Goal: Task Accomplishment & Management: Use online tool/utility

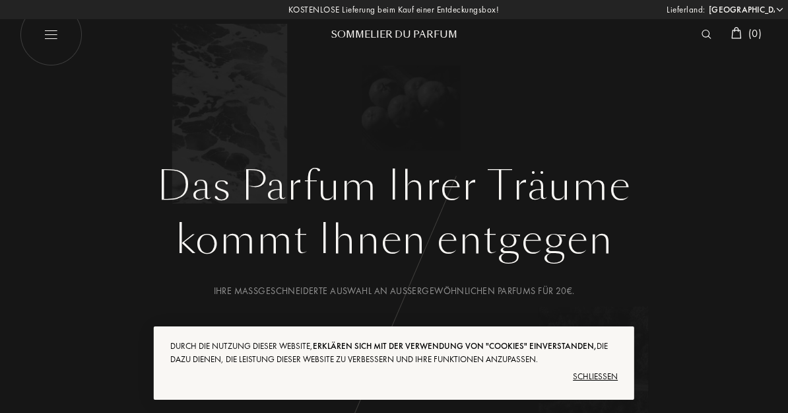
select select "DE"
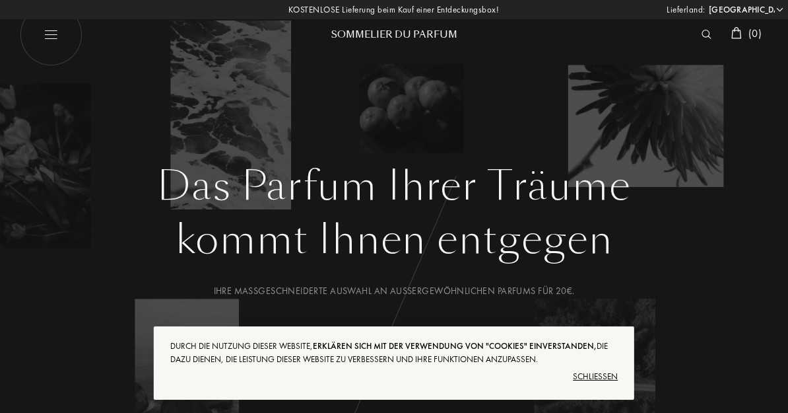
click at [609, 378] on div "Schließen" at bounding box center [394, 376] width 448 height 21
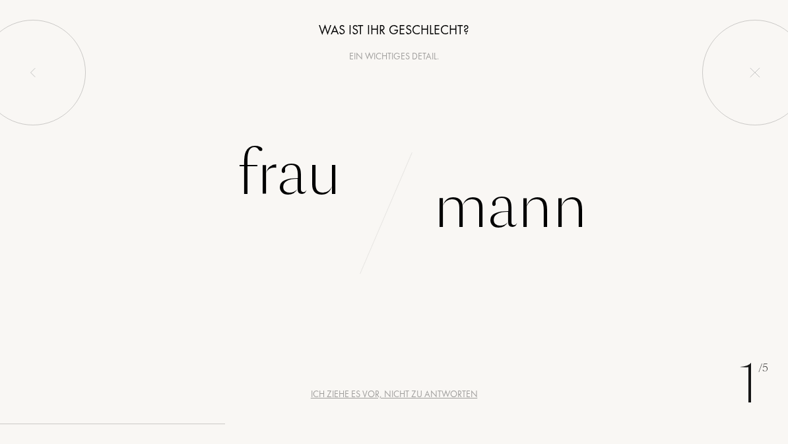
click at [299, 190] on div "Frau" at bounding box center [289, 173] width 104 height 89
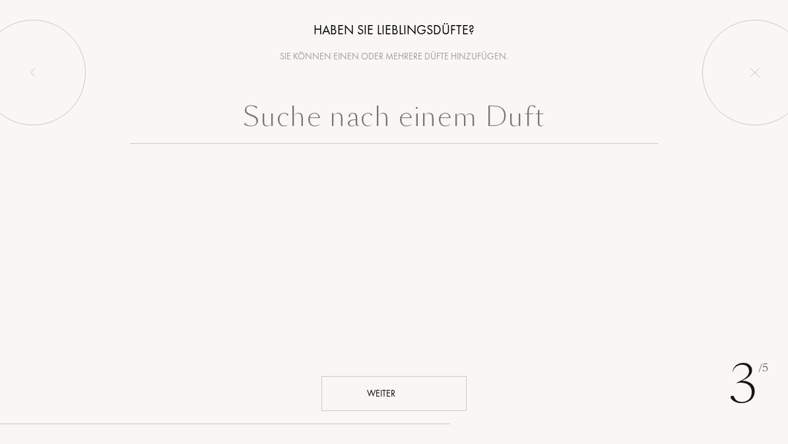
click at [421, 392] on div "Weiter" at bounding box center [394, 393] width 145 height 35
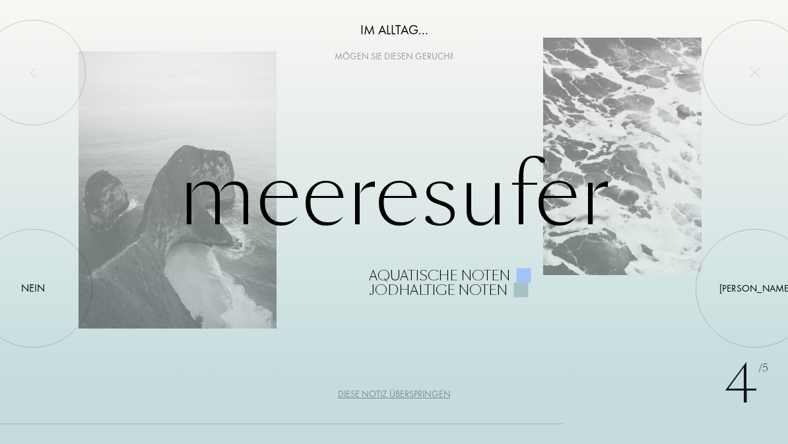
click at [421, 396] on div "Diese Notiz überspringen" at bounding box center [394, 395] width 113 height 14
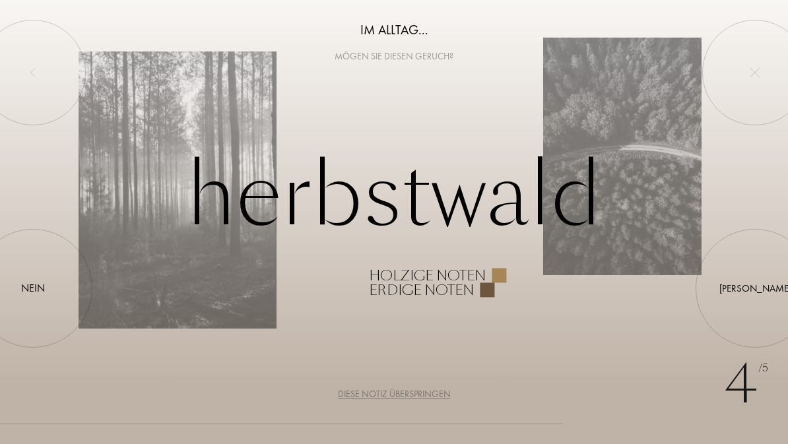
click at [755, 289] on div at bounding box center [755, 289] width 0 height 0
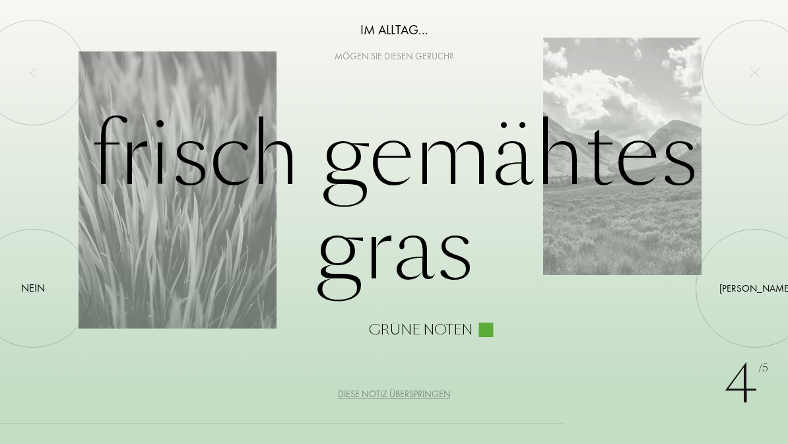
click at [751, 290] on div "Ja" at bounding box center [756, 288] width 72 height 15
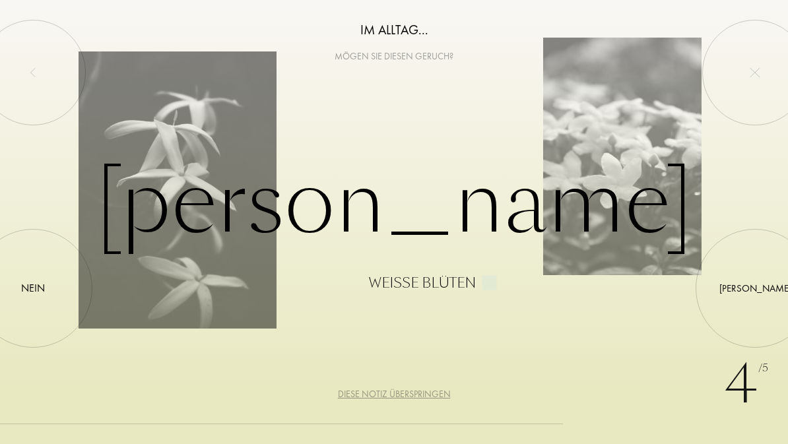
click at [751, 287] on div "Ja" at bounding box center [756, 288] width 72 height 15
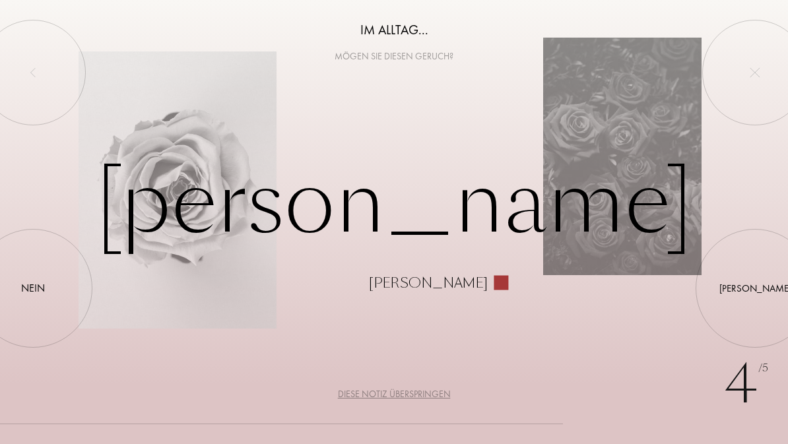
click at [755, 289] on div at bounding box center [755, 289] width 0 height 0
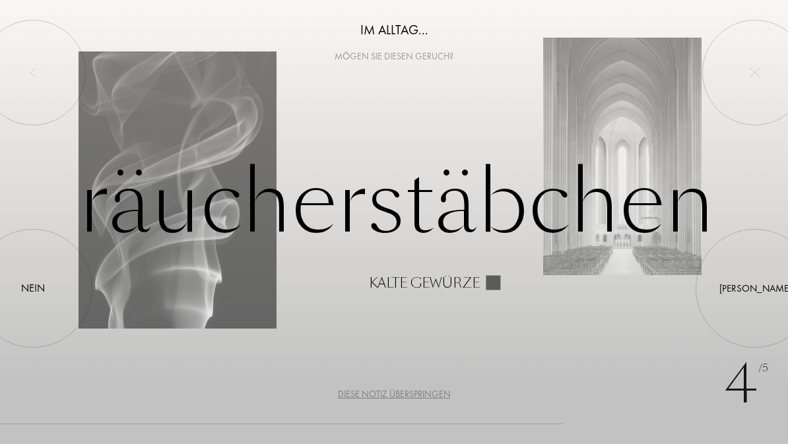
click at [421, 399] on div "Diese Notiz überspringen" at bounding box center [394, 395] width 113 height 14
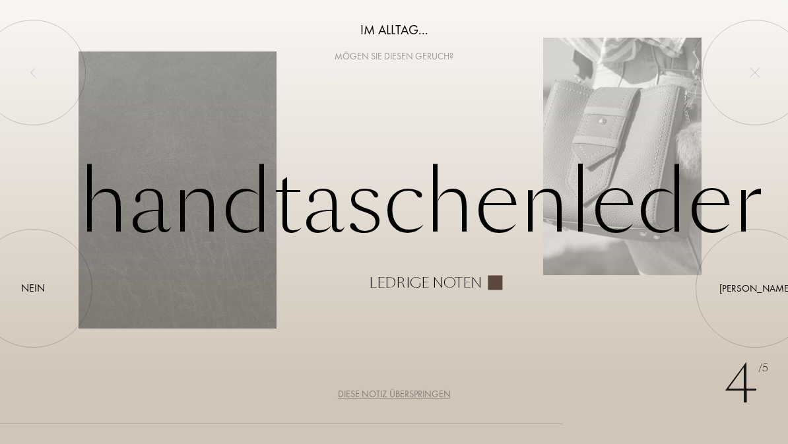
click at [427, 400] on div "Diese Notiz überspringen" at bounding box center [394, 395] width 113 height 14
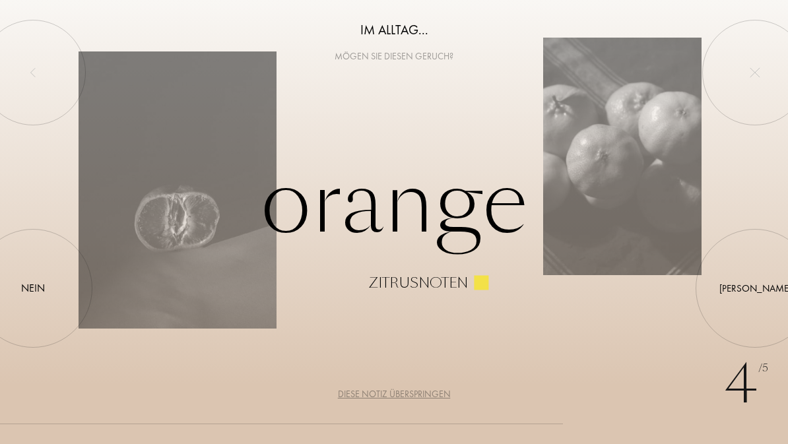
click at [754, 293] on div "Ja" at bounding box center [756, 288] width 72 height 15
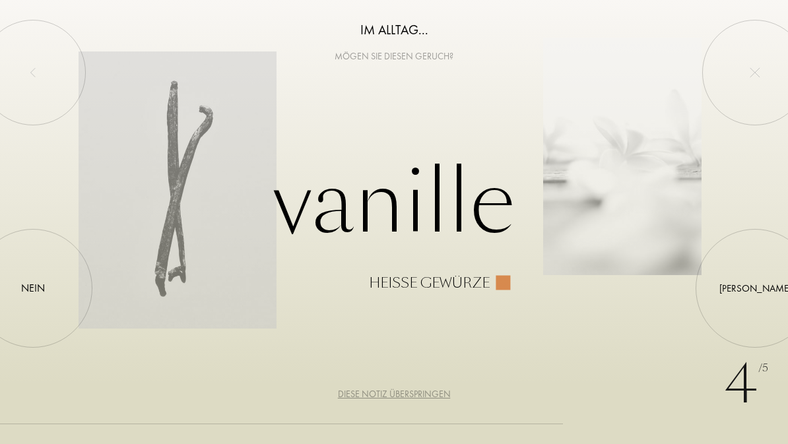
click at [431, 396] on div "Diese Notiz überspringen" at bounding box center [394, 395] width 113 height 14
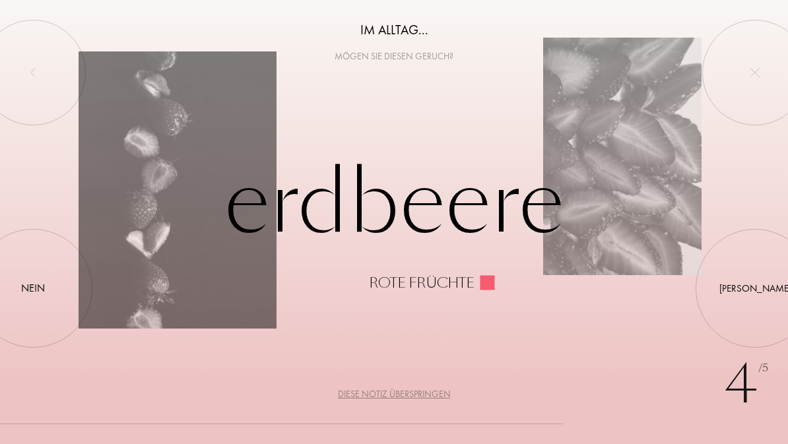
click at [433, 399] on div "Diese Notiz überspringen" at bounding box center [394, 395] width 113 height 14
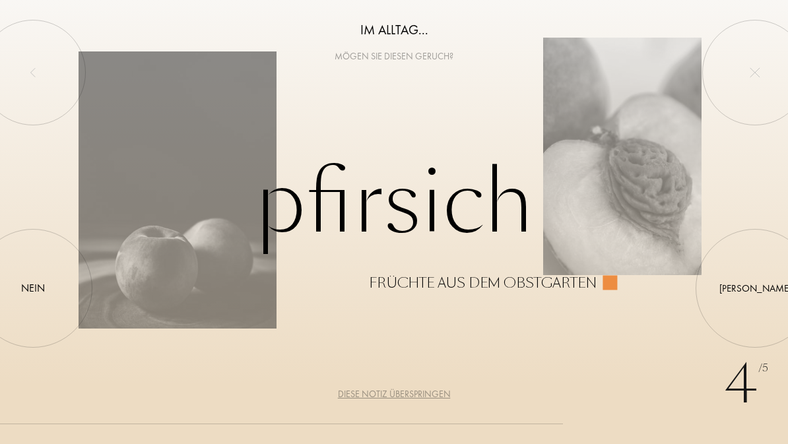
click at [755, 289] on div at bounding box center [755, 289] width 0 height 0
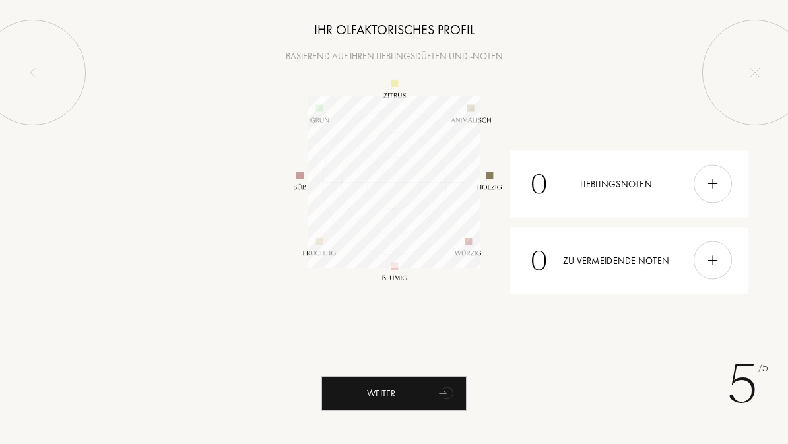
scroll to position [172, 172]
click at [720, 185] on img at bounding box center [713, 184] width 15 height 15
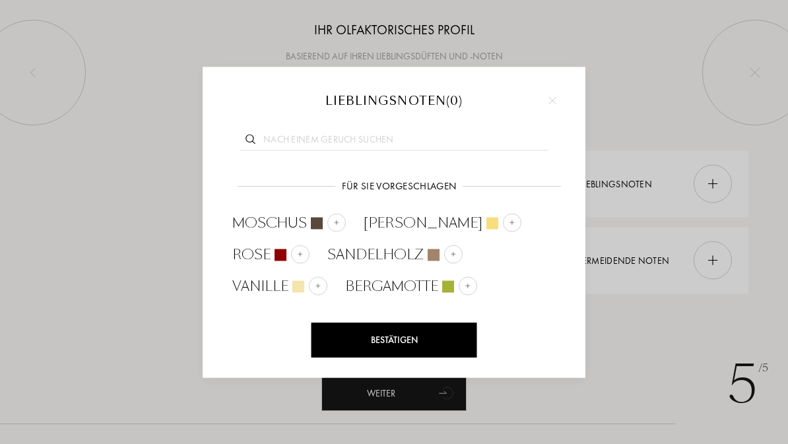
click at [333, 223] on img at bounding box center [336, 222] width 7 height 7
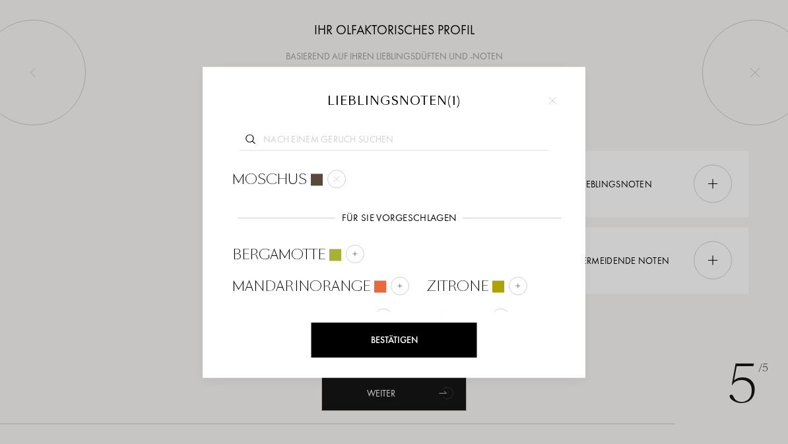
click at [400, 284] on img at bounding box center [400, 286] width 7 height 7
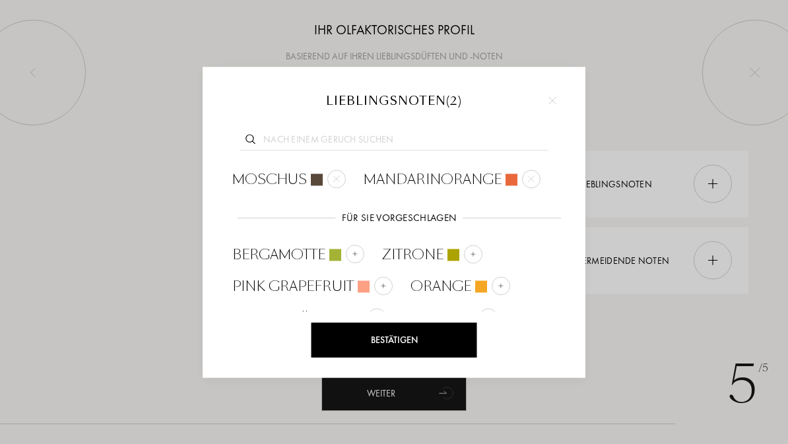
click at [398, 345] on div "Bestätigen" at bounding box center [395, 340] width 166 height 35
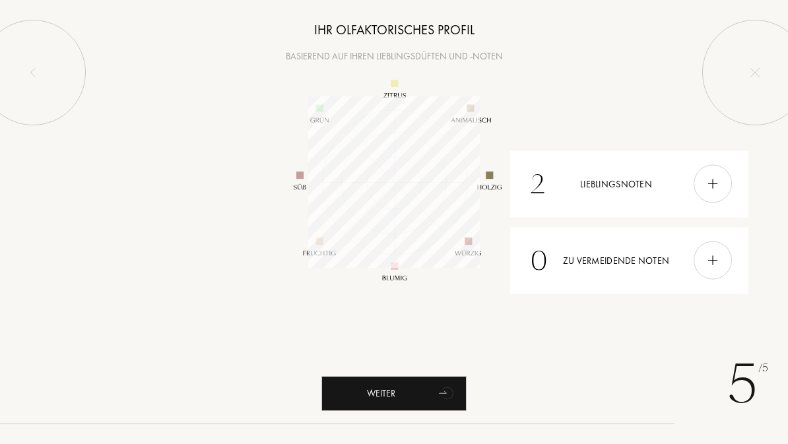
click at [712, 267] on img at bounding box center [713, 261] width 15 height 15
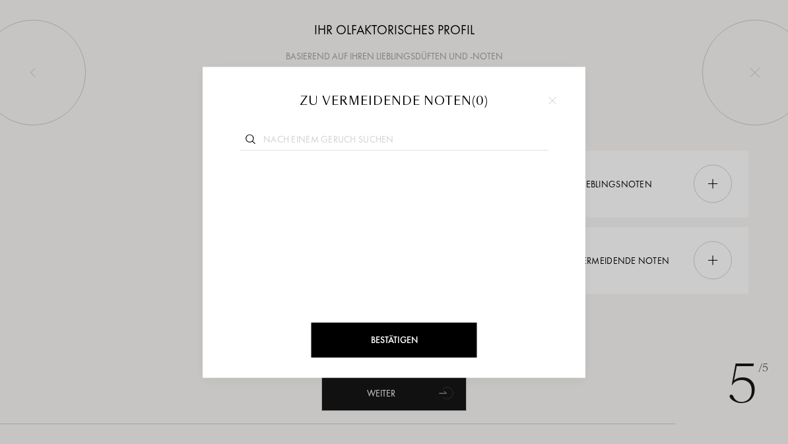
click at [272, 137] on input "text" at bounding box center [394, 142] width 309 height 18
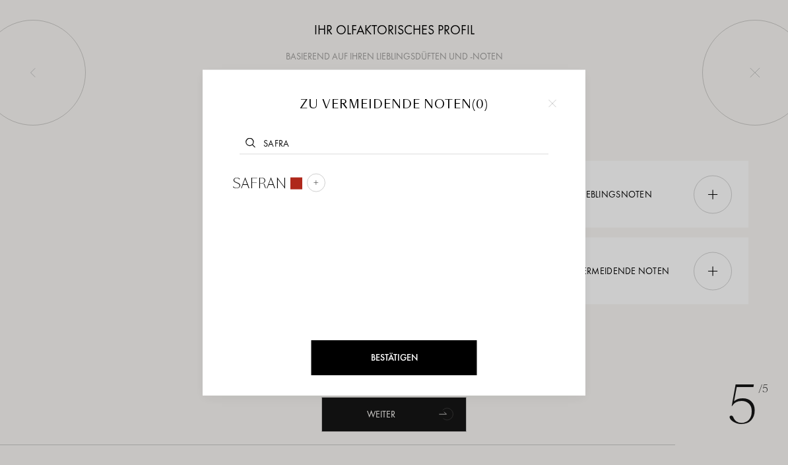
type input "Safra"
click at [308, 184] on div at bounding box center [316, 182] width 18 height 18
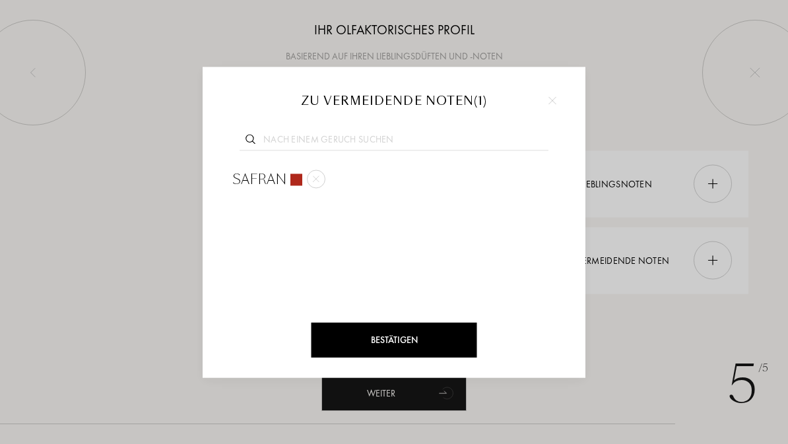
click at [370, 166] on div "Safran" at bounding box center [394, 240] width 343 height 153
click at [316, 182] on img at bounding box center [316, 179] width 7 height 7
click at [403, 337] on div "Bestätigen" at bounding box center [395, 340] width 166 height 35
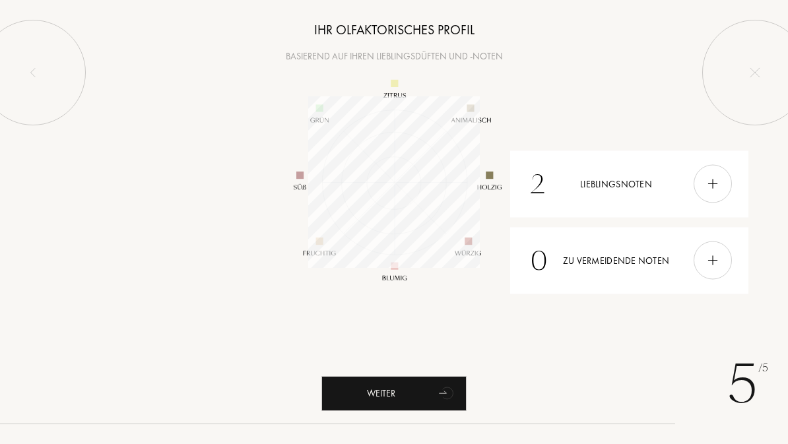
click at [709, 260] on img at bounding box center [713, 261] width 15 height 15
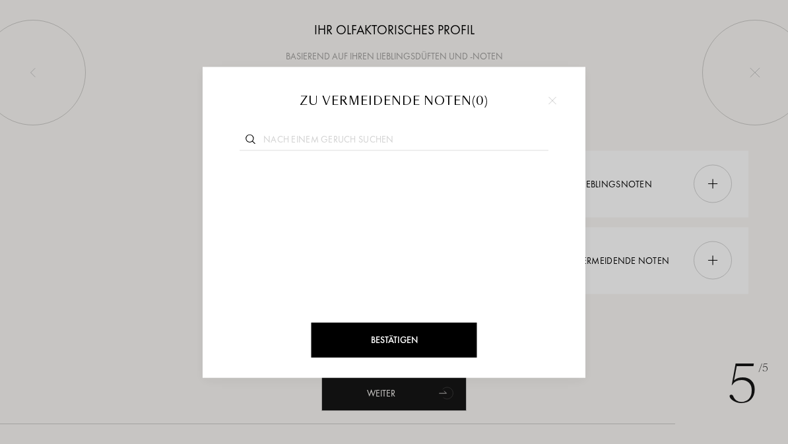
click at [275, 139] on input "text" at bounding box center [394, 142] width 309 height 18
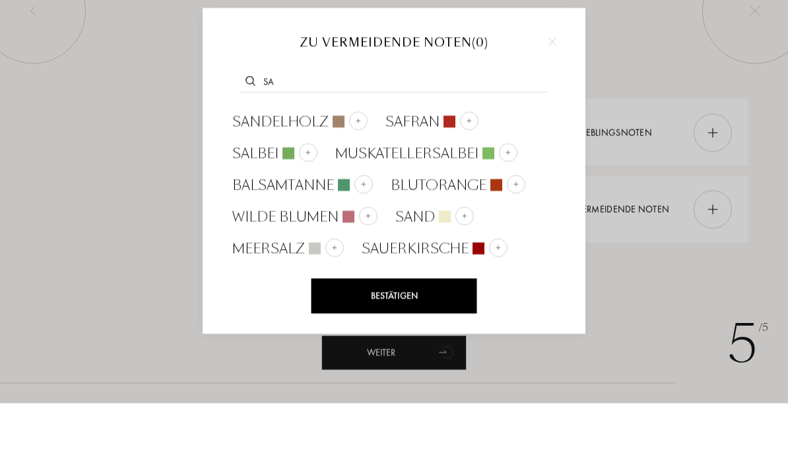
type input "Sa"
click at [468, 179] on img at bounding box center [469, 182] width 7 height 7
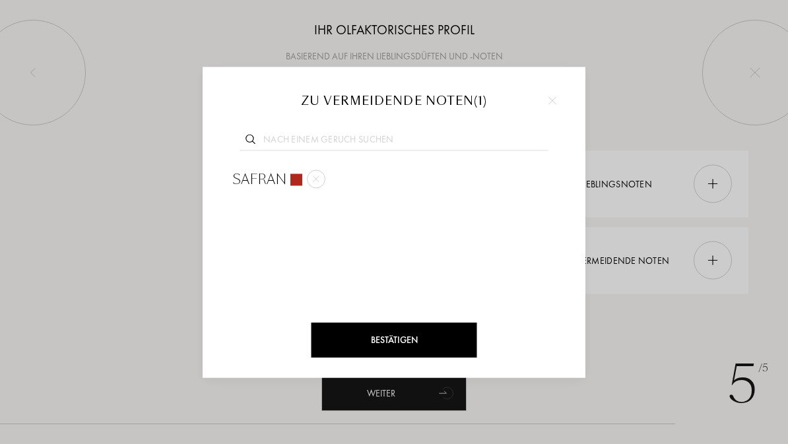
click at [433, 337] on div "Bestätigen" at bounding box center [395, 340] width 166 height 35
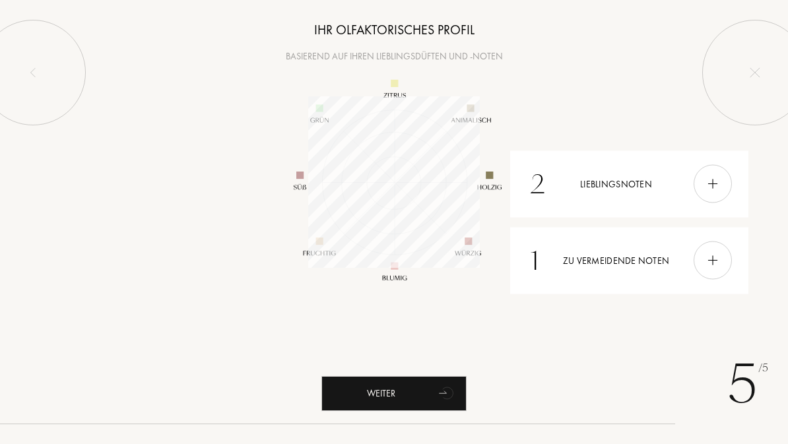
click at [426, 394] on div "Weiter" at bounding box center [394, 393] width 145 height 35
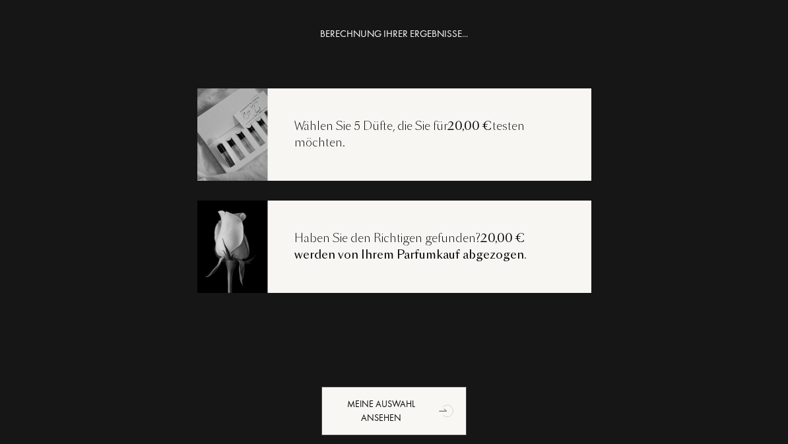
click at [477, 252] on div "Haben Sie den Richtigen gefunden? 20,00 € werden von Ihrem Parfumkauf abgezogen…" at bounding box center [430, 247] width 324 height 34
click at [489, 137] on div "Wählen Sie 5 Düfte, die Sie für 20,00 € testen möchten." at bounding box center [430, 135] width 324 height 34
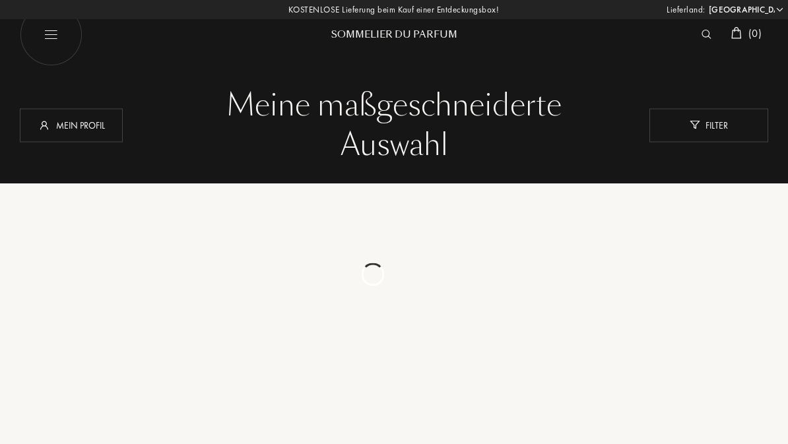
select select "DE"
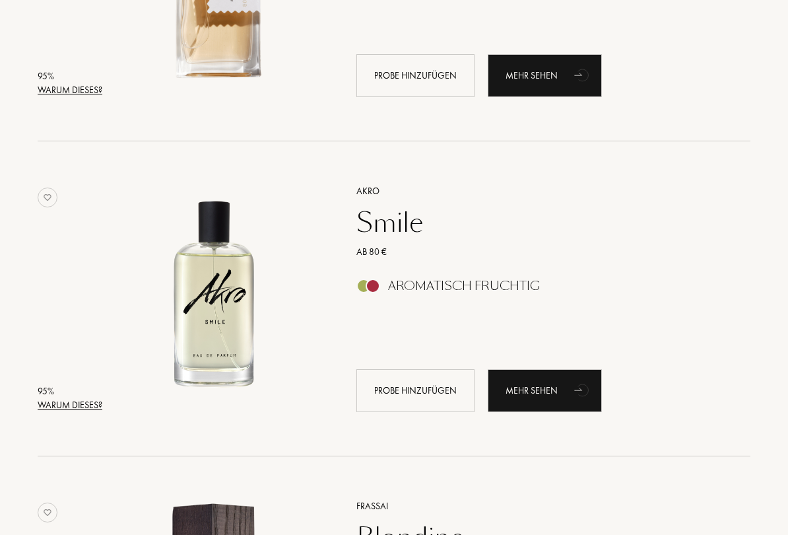
scroll to position [1307, 0]
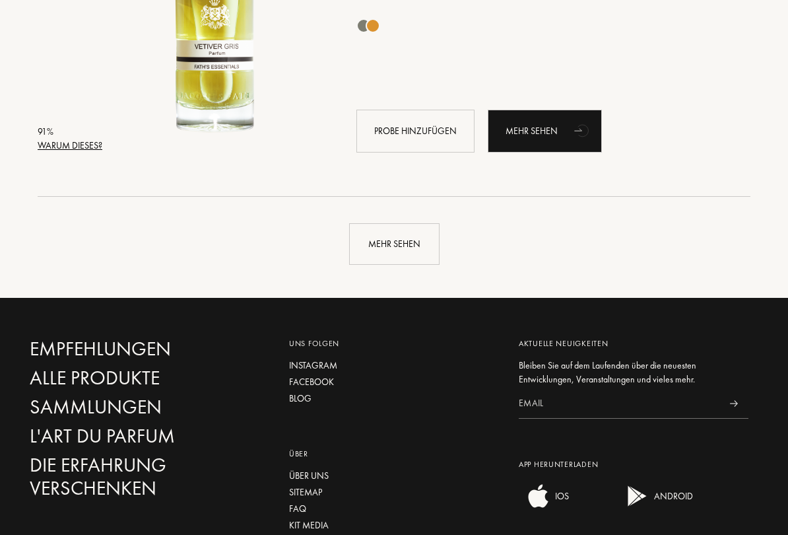
click at [414, 243] on div "Mehr sehen" at bounding box center [394, 245] width 90 height 42
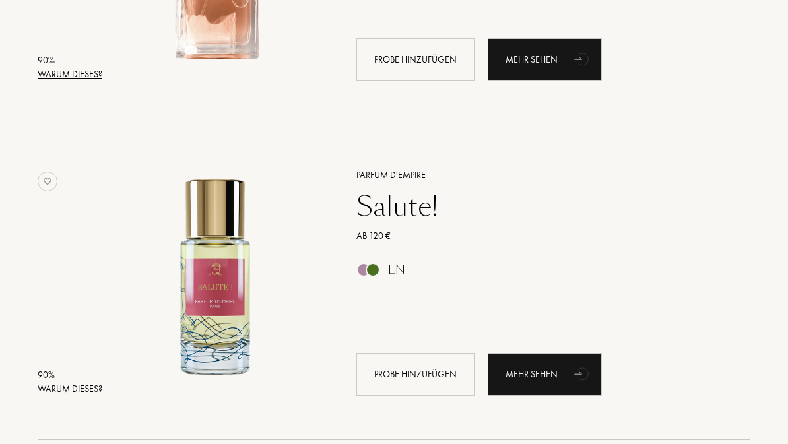
scroll to position [4472, 0]
